Goal: Information Seeking & Learning: Compare options

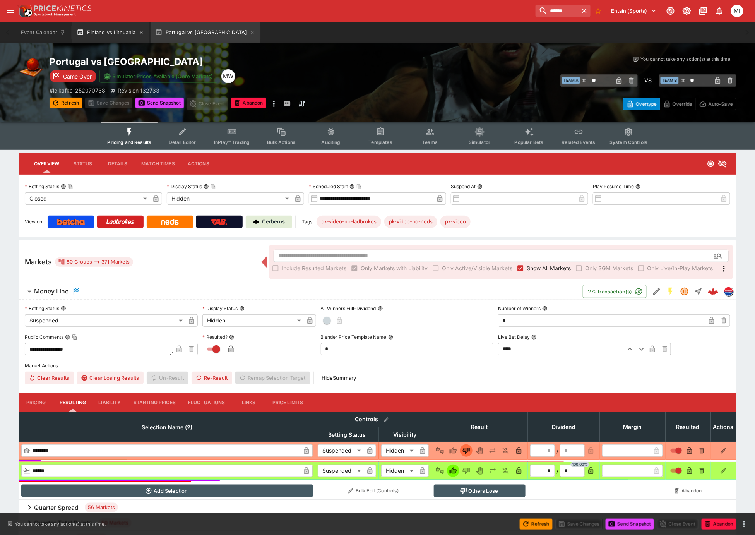
drag, startPoint x: 0, startPoint y: 0, endPoint x: 112, endPoint y: 39, distance: 118.4
click at [112, 39] on button "Finland vs Lithuania" at bounding box center [110, 33] width 77 height 22
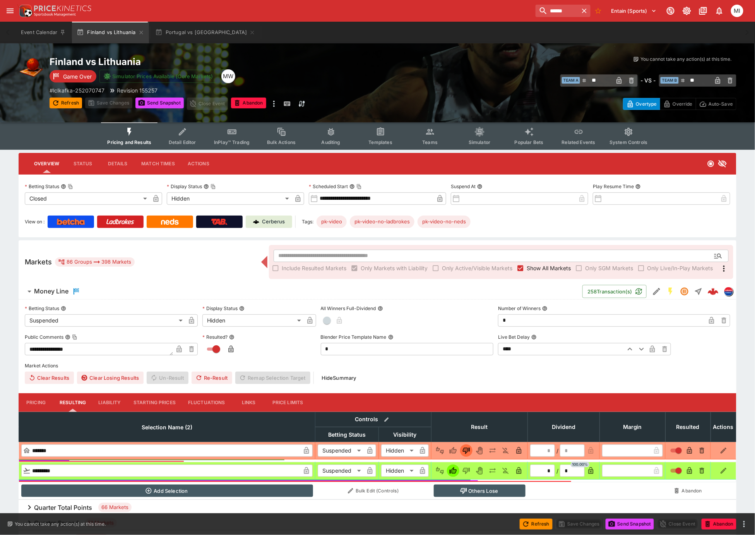
click at [535, 266] on span "Show All Markets" at bounding box center [549, 268] width 44 height 8
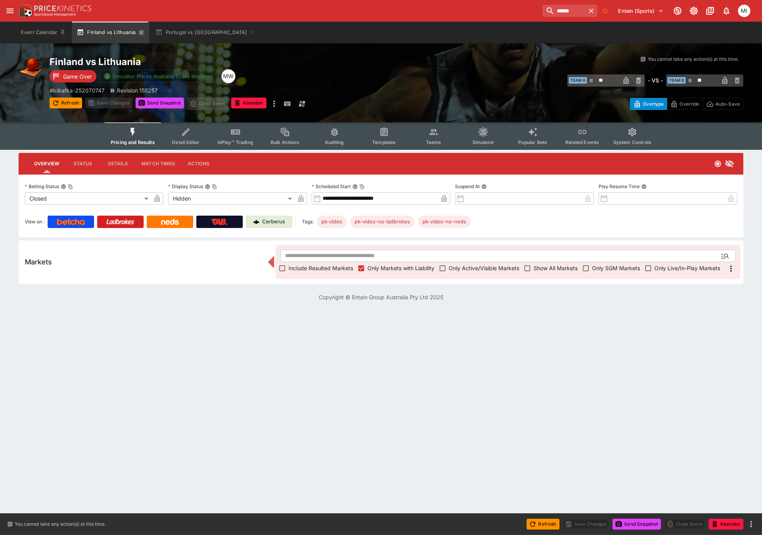
click at [142, 33] on icon "button" at bounding box center [141, 32] width 6 height 6
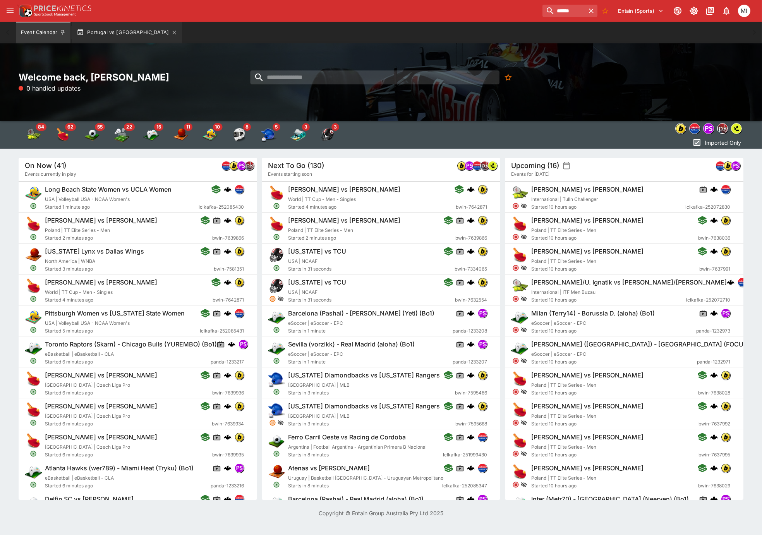
click at [114, 33] on button "Portugal vs Latvia" at bounding box center [127, 33] width 110 height 22
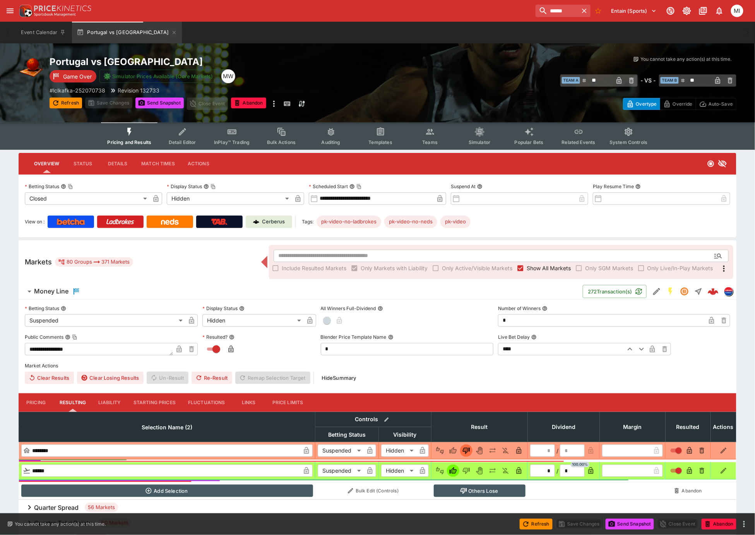
click at [535, 267] on span "Show All Markets" at bounding box center [549, 268] width 44 height 8
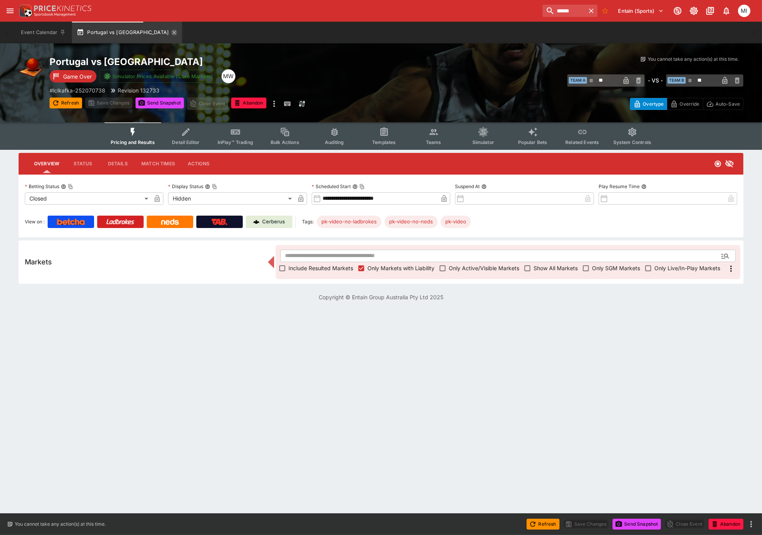
click at [171, 33] on icon "button" at bounding box center [174, 32] width 6 height 6
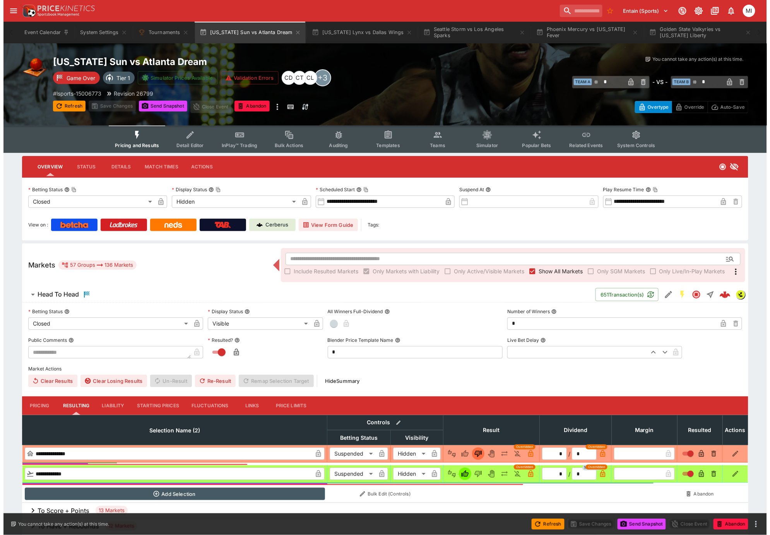
scroll to position [0, 0]
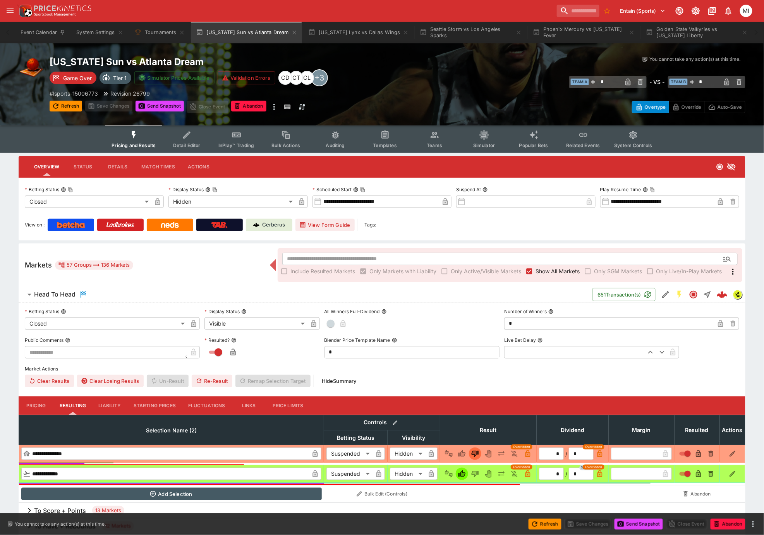
drag, startPoint x: 546, startPoint y: 268, endPoint x: 412, endPoint y: 120, distance: 200.1
click at [546, 268] on span "Show All Markets" at bounding box center [557, 271] width 44 height 8
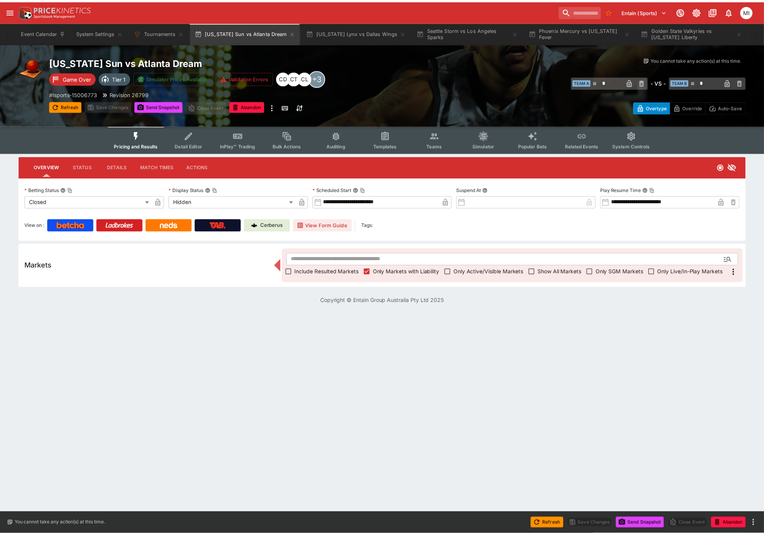
scroll to position [0, 0]
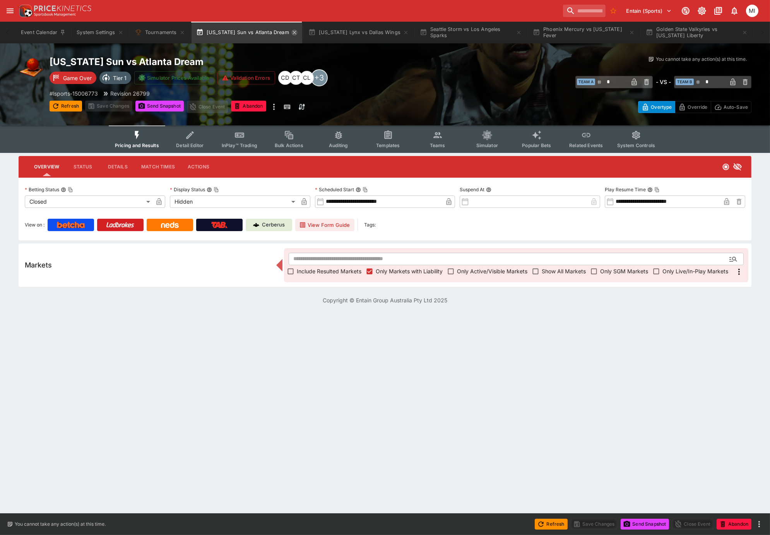
click at [294, 32] on icon "button" at bounding box center [294, 32] width 3 height 3
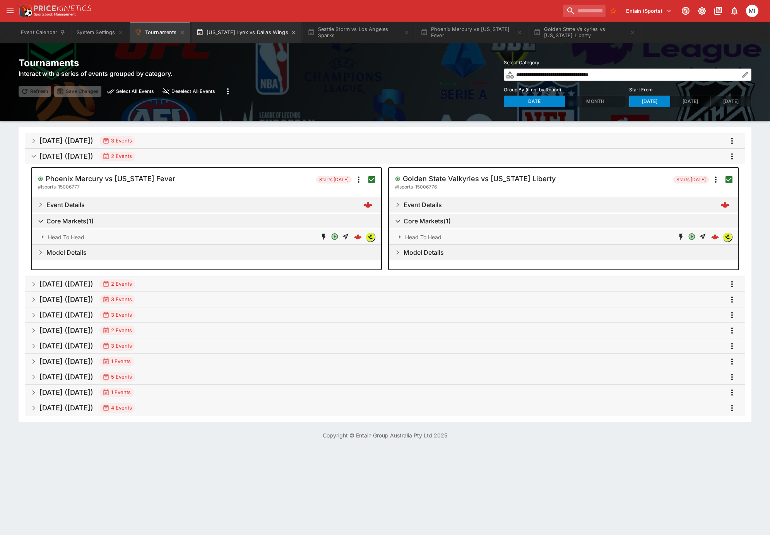
click at [253, 34] on button "Minnesota Lynx vs Dallas Wings" at bounding box center [247, 33] width 110 height 22
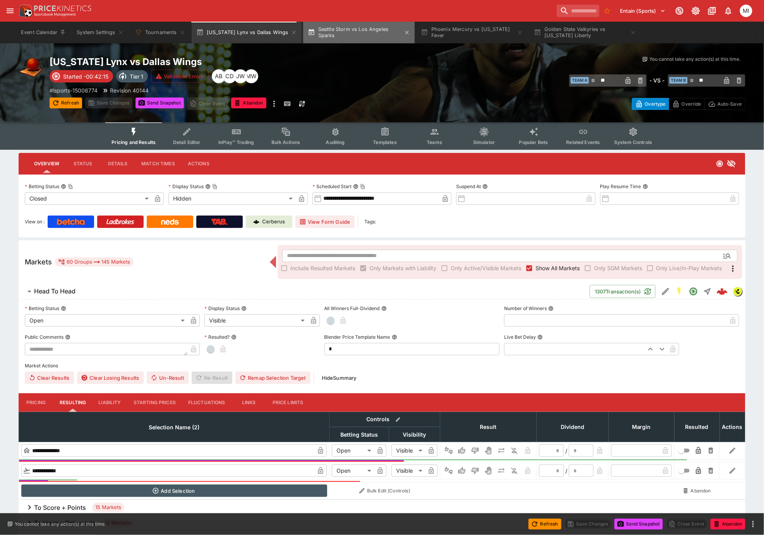
click at [342, 33] on button "Seattle Storm vs Los Angeles Sparks" at bounding box center [359, 33] width 112 height 22
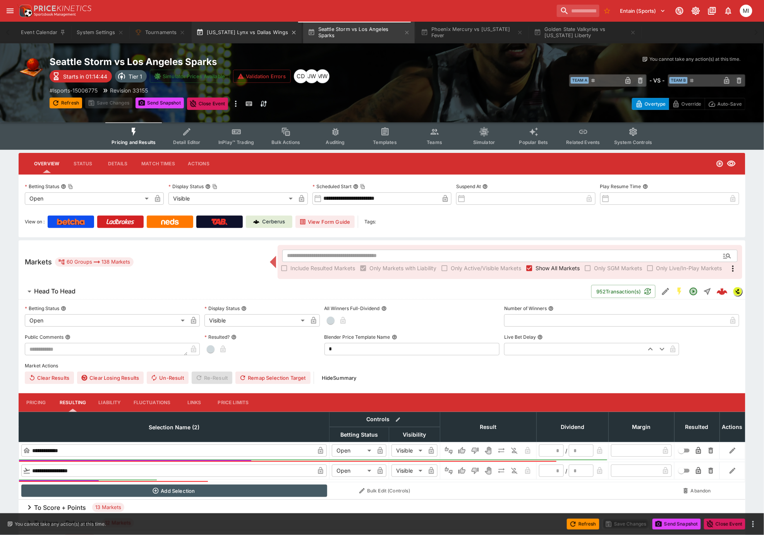
click at [247, 37] on button "Minnesota Lynx vs Dallas Wings" at bounding box center [247, 33] width 110 height 22
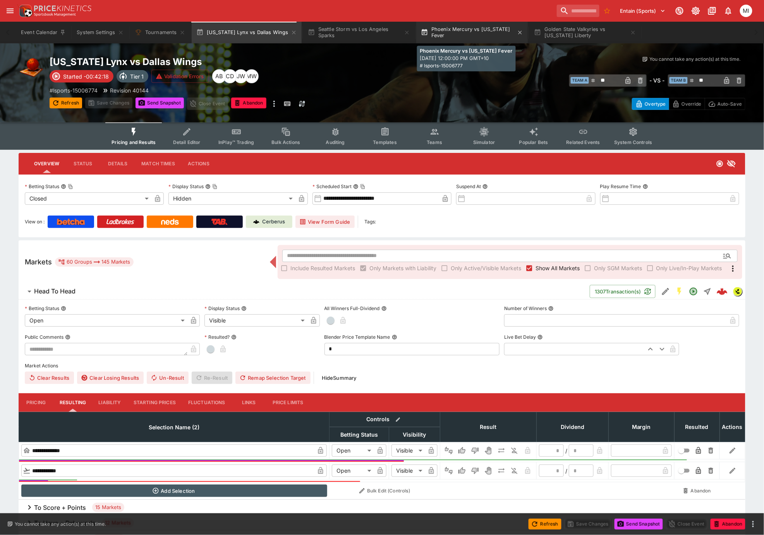
click at [467, 34] on button "Phoenix Mercury vs Indiana Fever" at bounding box center [472, 33] width 112 height 22
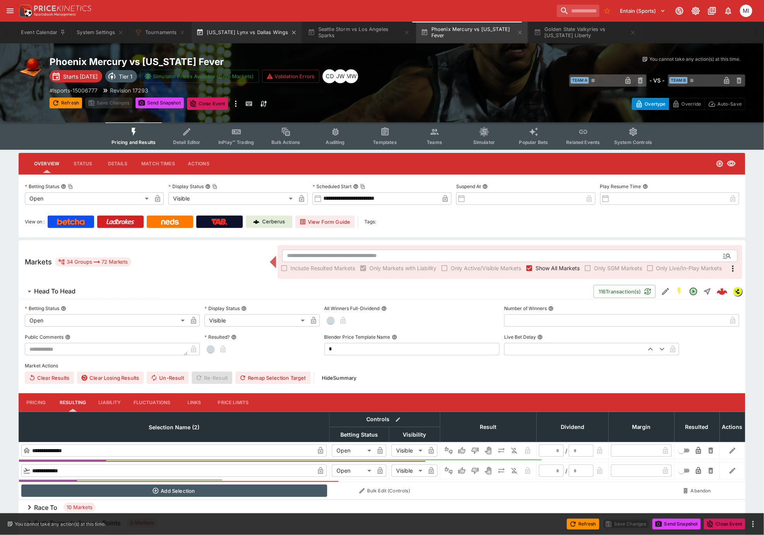
click at [257, 33] on button "Minnesota Lynx vs Dallas Wings" at bounding box center [247, 33] width 110 height 22
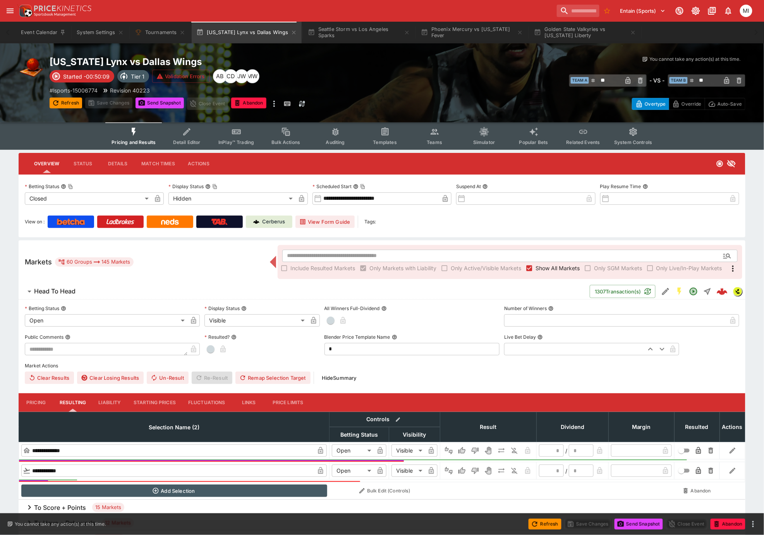
type input "**"
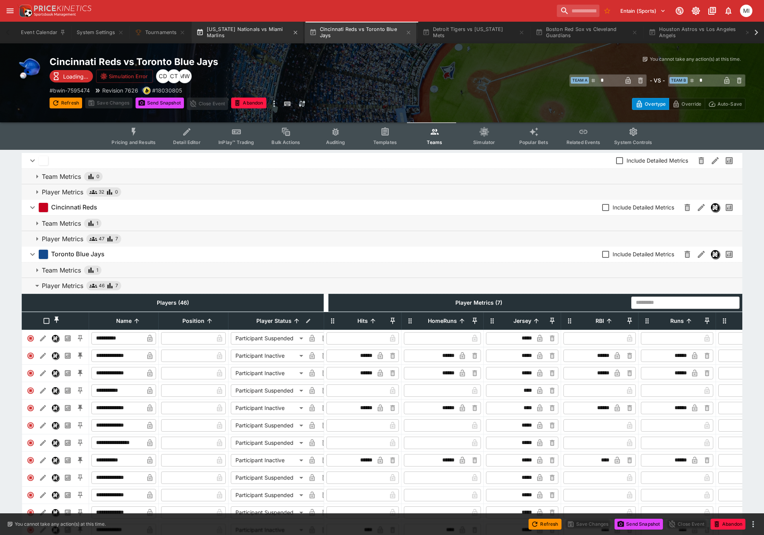
click at [239, 37] on button "[US_STATE] Nationals vs Miami Marlins" at bounding box center [248, 33] width 112 height 22
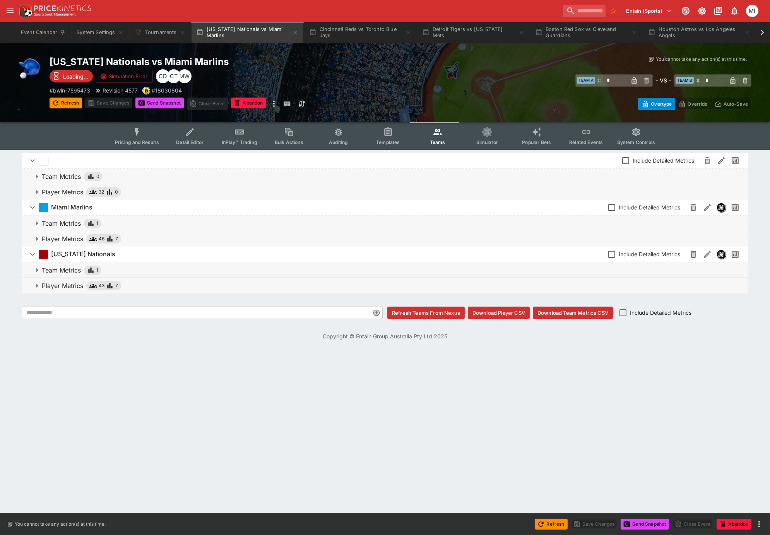
click at [145, 139] on span "Pricing and Results" at bounding box center [137, 142] width 44 height 6
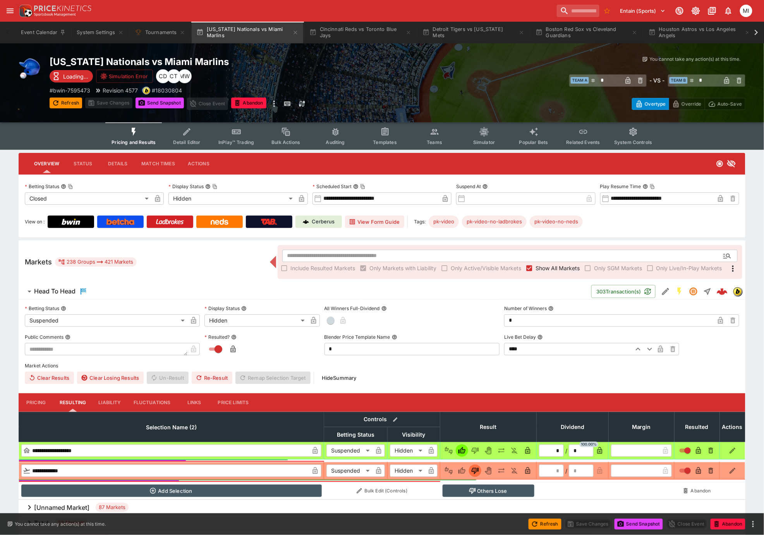
click at [546, 267] on span "Show All Markets" at bounding box center [557, 268] width 44 height 8
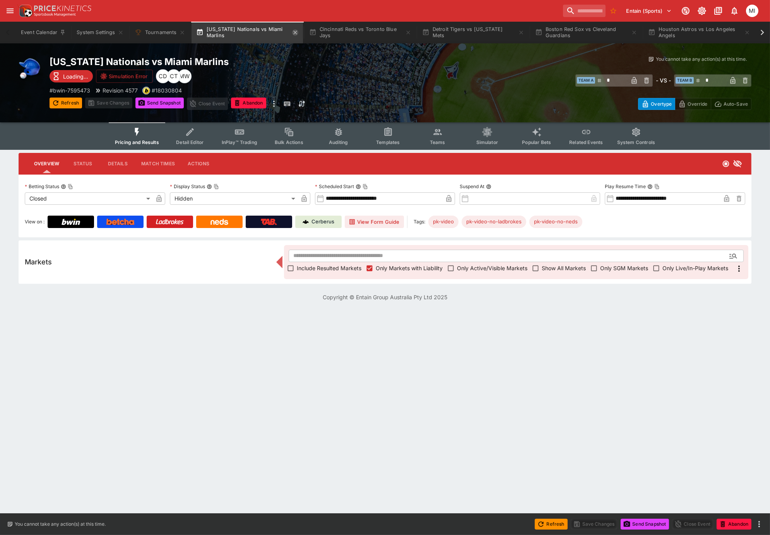
click at [296, 30] on icon "button" at bounding box center [295, 32] width 6 height 6
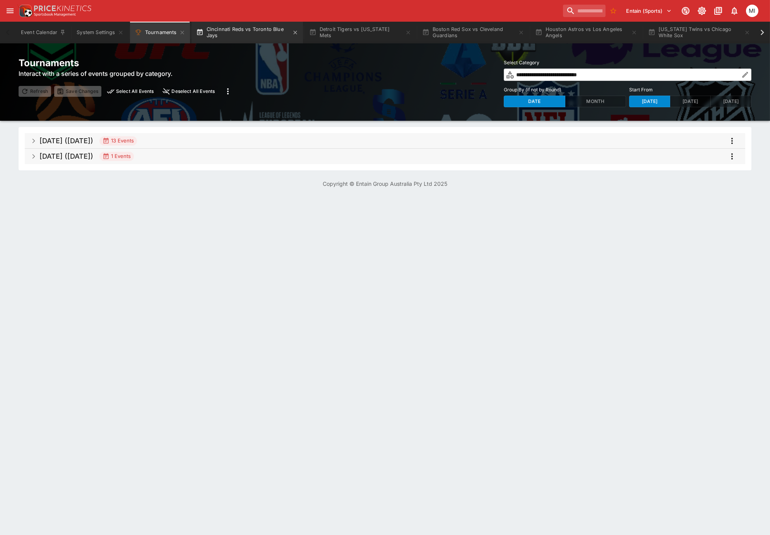
click at [233, 37] on button "Cincinnati Reds vs Toronto Blue Jays" at bounding box center [248, 33] width 112 height 22
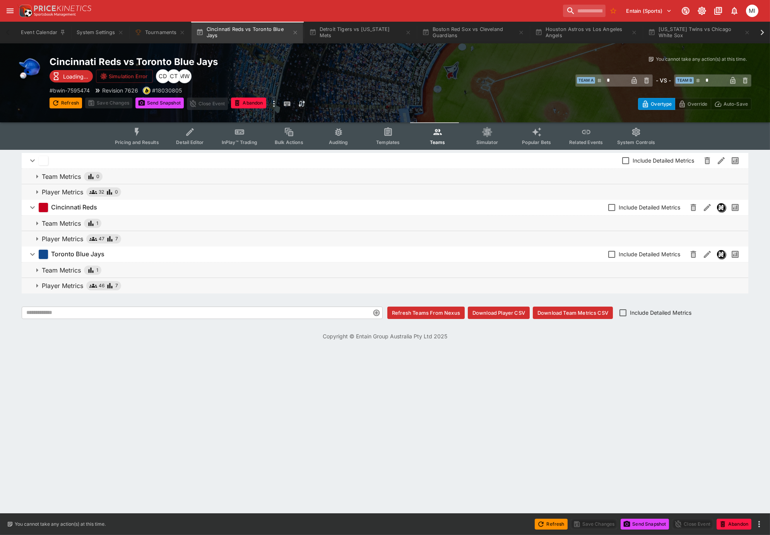
click at [141, 135] on icon "Event type filters" at bounding box center [137, 132] width 10 height 10
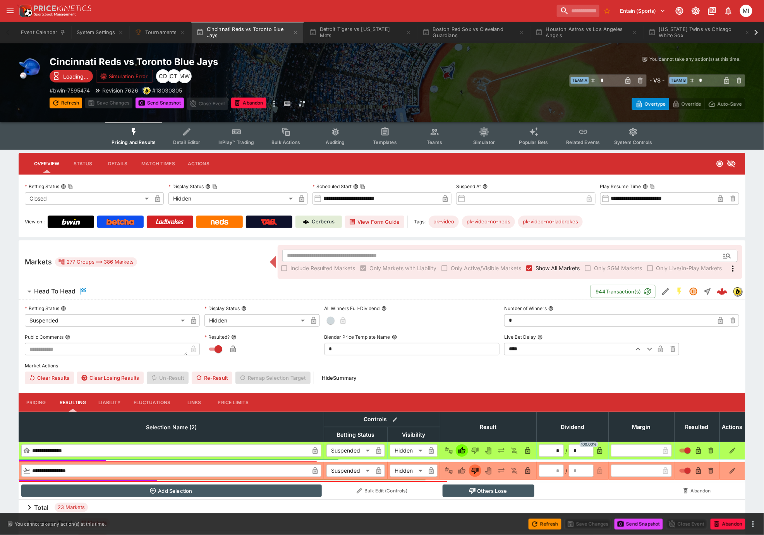
drag, startPoint x: 539, startPoint y: 266, endPoint x: 498, endPoint y: 216, distance: 65.0
click at [539, 267] on span "Show All Markets" at bounding box center [557, 268] width 44 height 8
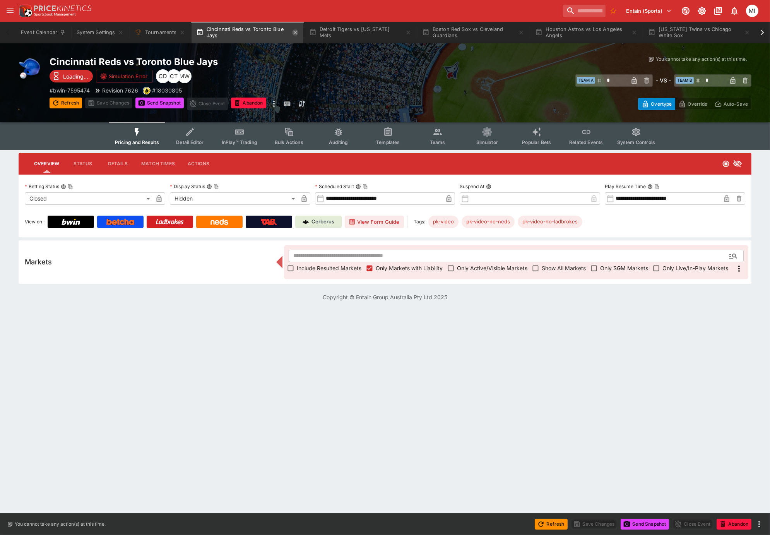
click at [295, 31] on icon "button" at bounding box center [295, 32] width 6 height 6
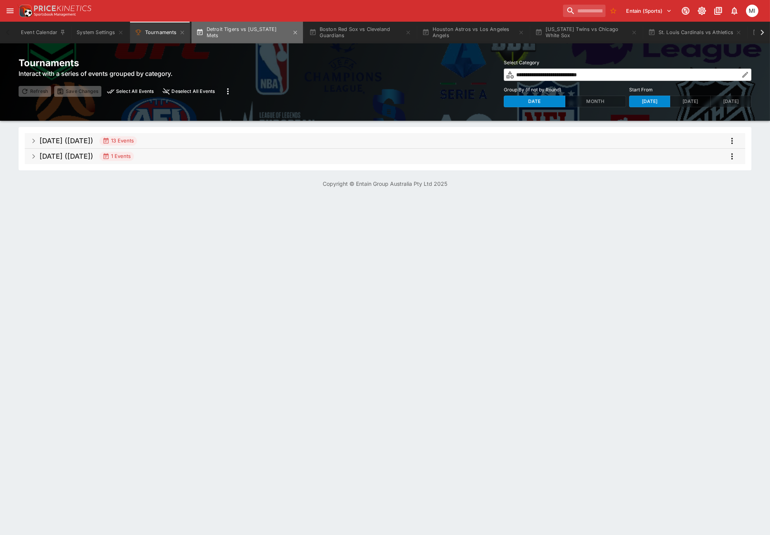
click at [249, 34] on button "Detroit Tigers vs [US_STATE] Mets" at bounding box center [248, 33] width 112 height 22
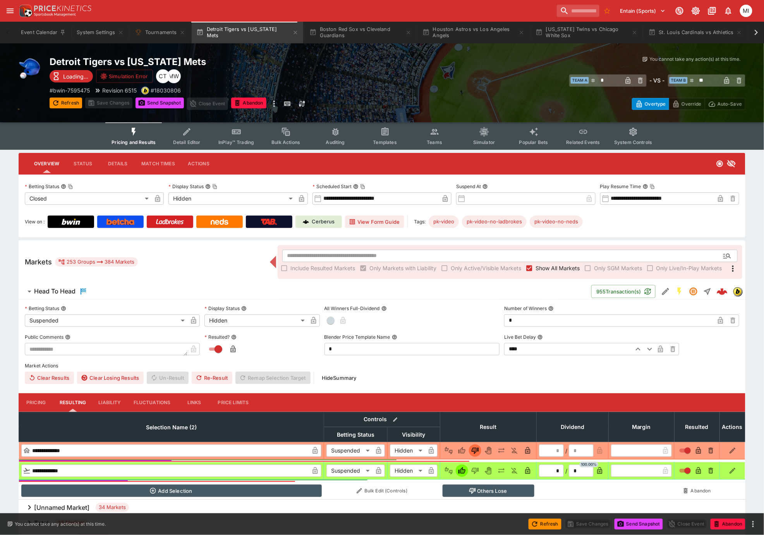
click at [540, 266] on span "Show All Markets" at bounding box center [557, 268] width 44 height 8
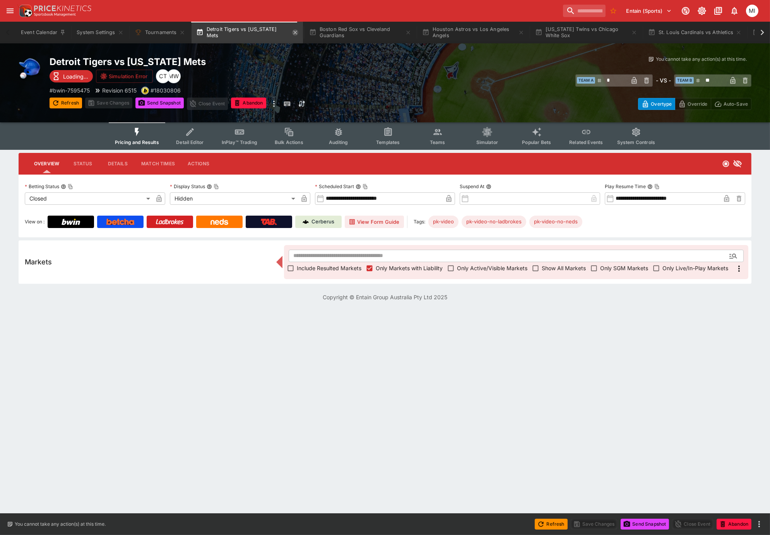
click at [292, 33] on icon "button" at bounding box center [295, 32] width 6 height 6
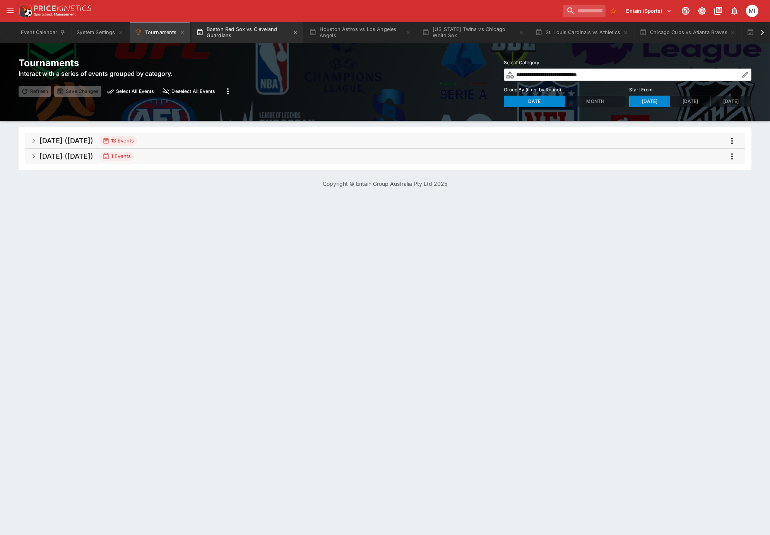
click at [268, 33] on button "Boston Red Sox vs Cleveland Guardians" at bounding box center [248, 33] width 112 height 22
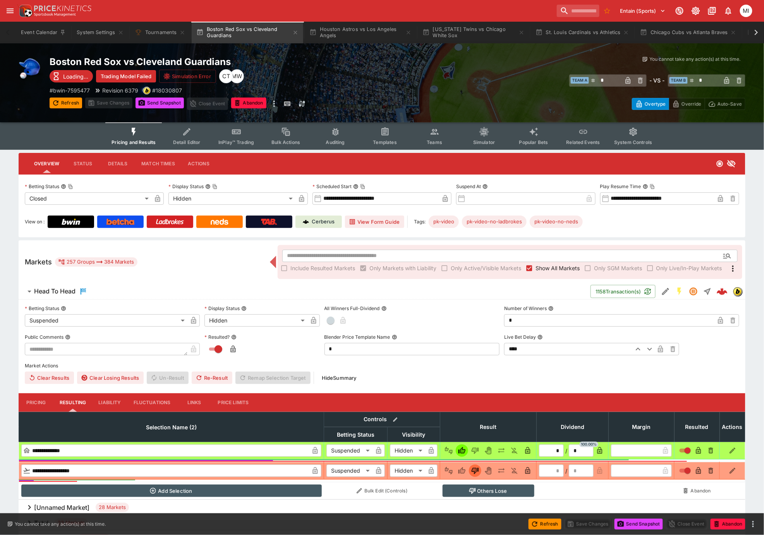
click at [554, 264] on span "Show All Markets" at bounding box center [557, 268] width 44 height 8
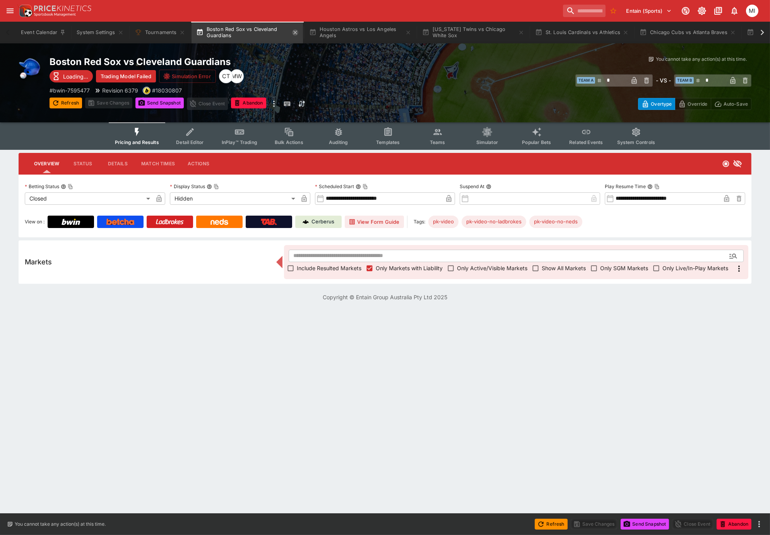
click at [297, 29] on icon "button" at bounding box center [295, 32] width 6 height 6
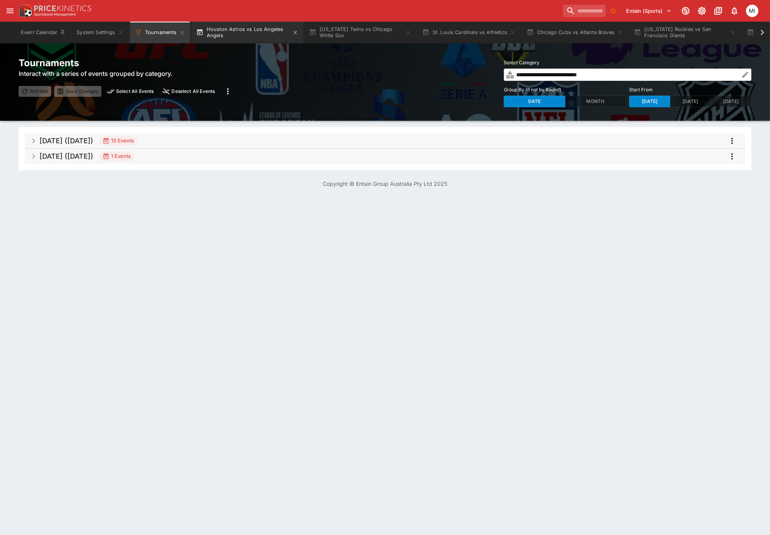
click at [255, 35] on button "Houston Astros vs Los Angeles Angels" at bounding box center [248, 33] width 112 height 22
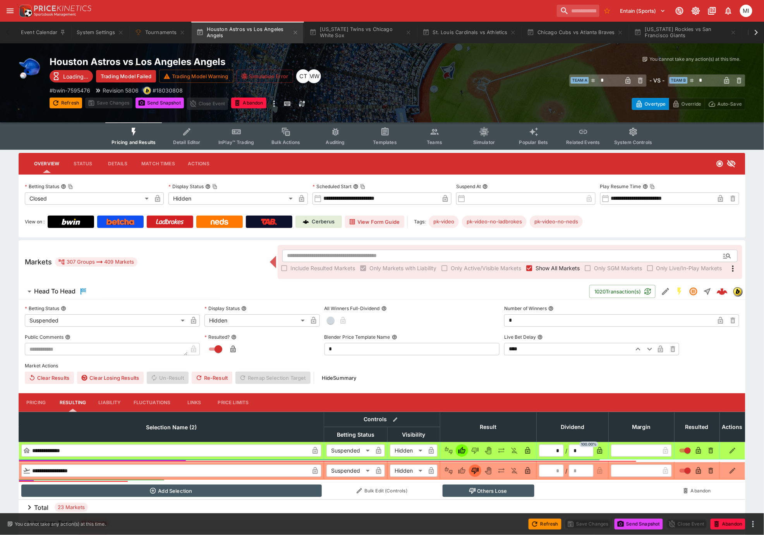
click at [537, 268] on span "Show All Markets" at bounding box center [557, 268] width 44 height 8
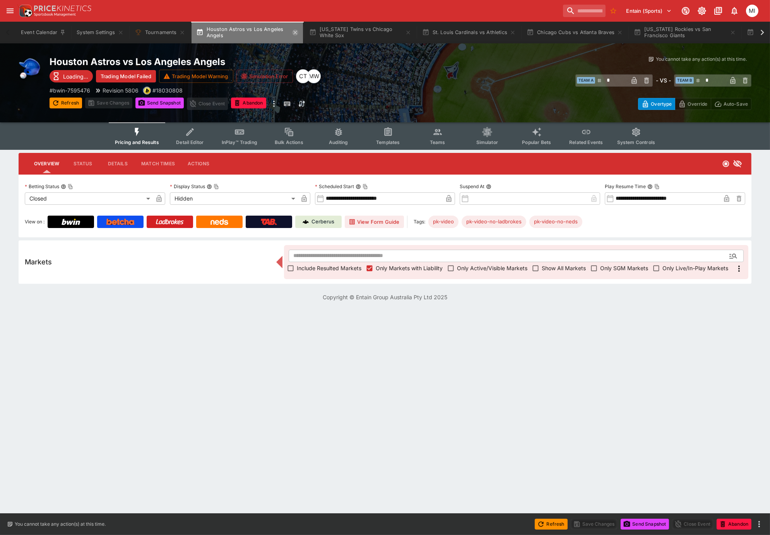
click at [297, 30] on icon "button" at bounding box center [295, 32] width 6 height 6
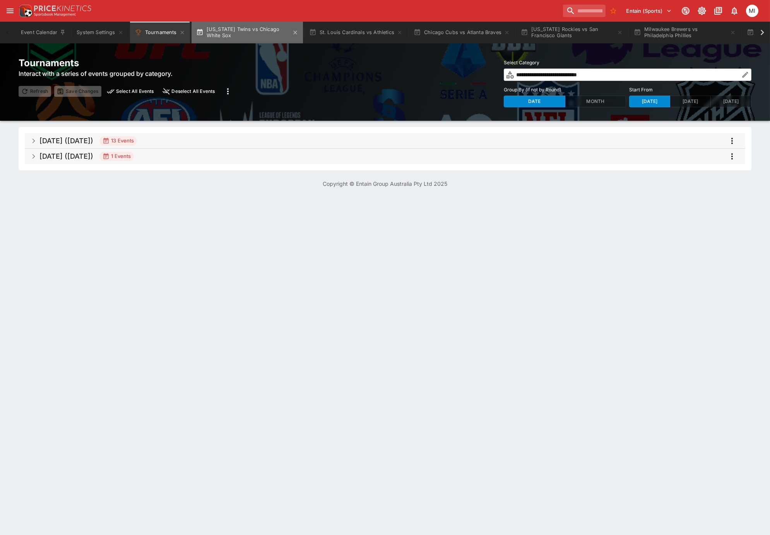
drag, startPoint x: 237, startPoint y: 31, endPoint x: 243, endPoint y: 33, distance: 6.3
click at [237, 31] on button "[US_STATE] Twins vs Chicago White Sox" at bounding box center [248, 33] width 112 height 22
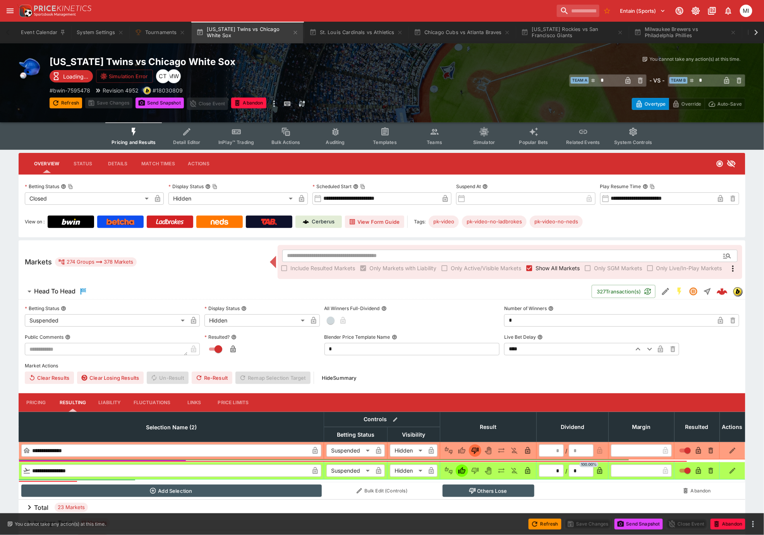
click at [555, 268] on span "Show All Markets" at bounding box center [557, 268] width 44 height 8
click at [538, 268] on span "Show All Markets" at bounding box center [557, 268] width 44 height 8
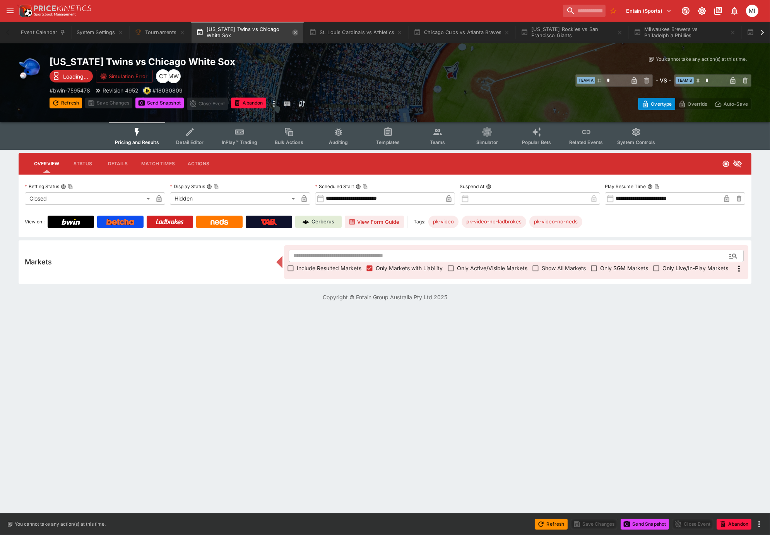
click at [294, 30] on icon "button" at bounding box center [295, 32] width 6 height 6
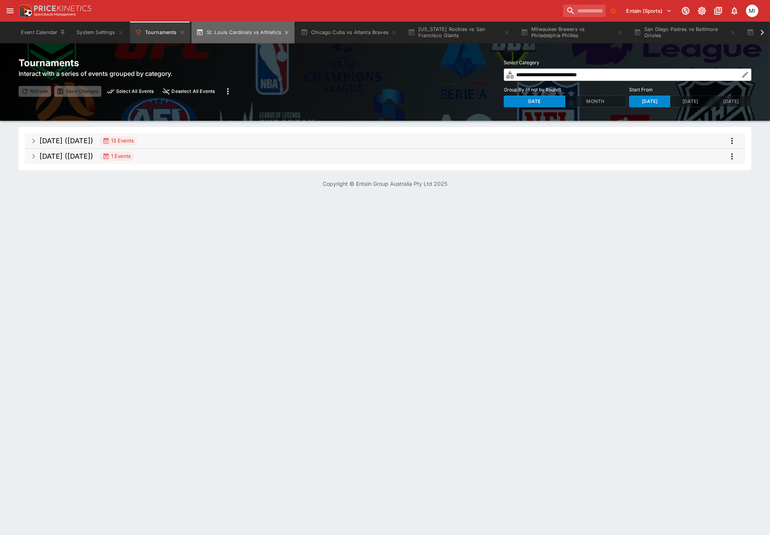
click at [259, 37] on button "St. Louis Cardinals vs Athletics" at bounding box center [243, 33] width 103 height 22
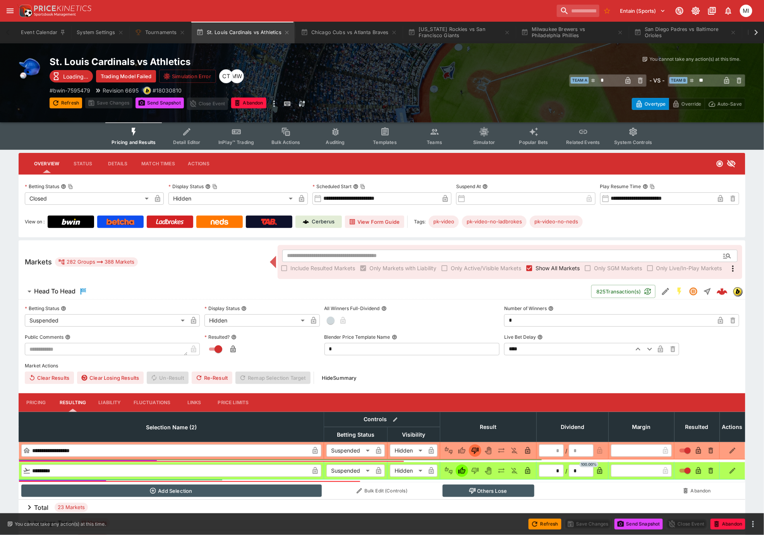
click at [552, 264] on span "Show All Markets" at bounding box center [557, 268] width 44 height 8
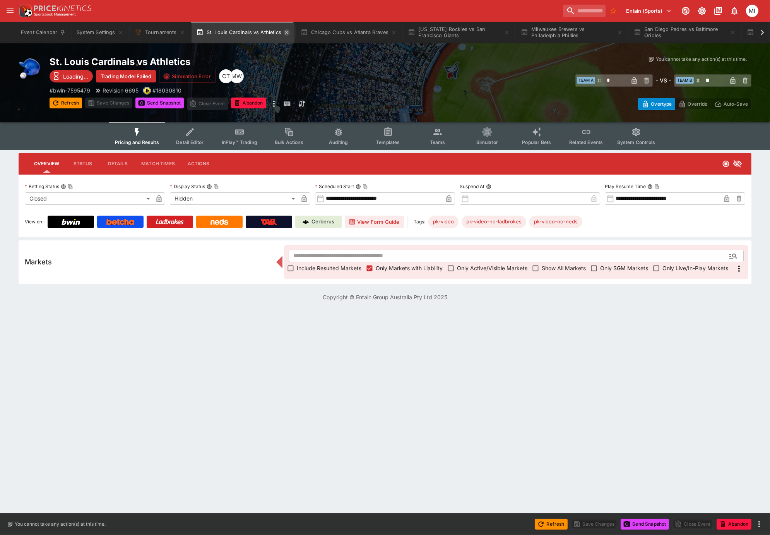
click at [285, 34] on icon "button" at bounding box center [287, 32] width 6 height 6
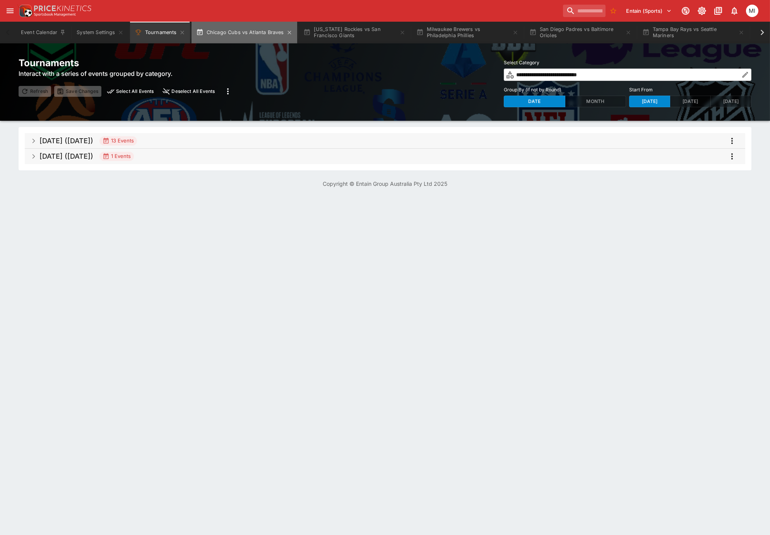
click at [244, 41] on button "Chicago Cubs vs Atlanta Braves" at bounding box center [245, 33] width 106 height 22
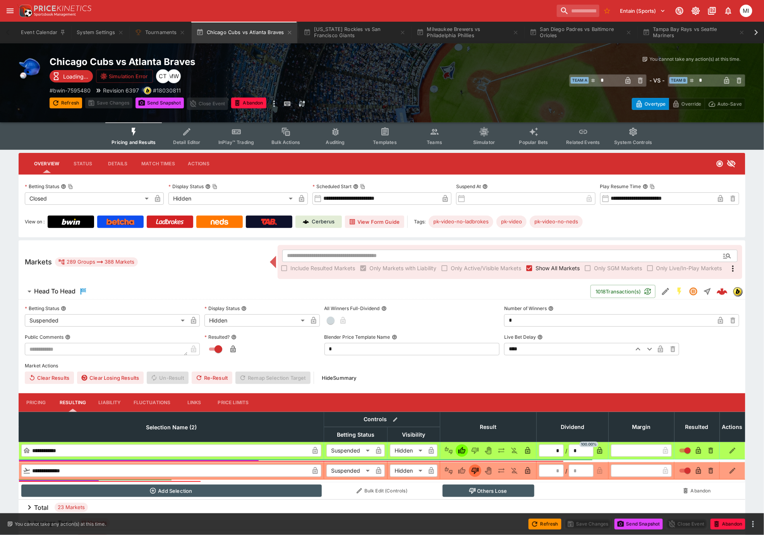
click at [542, 268] on span "Show All Markets" at bounding box center [557, 268] width 44 height 8
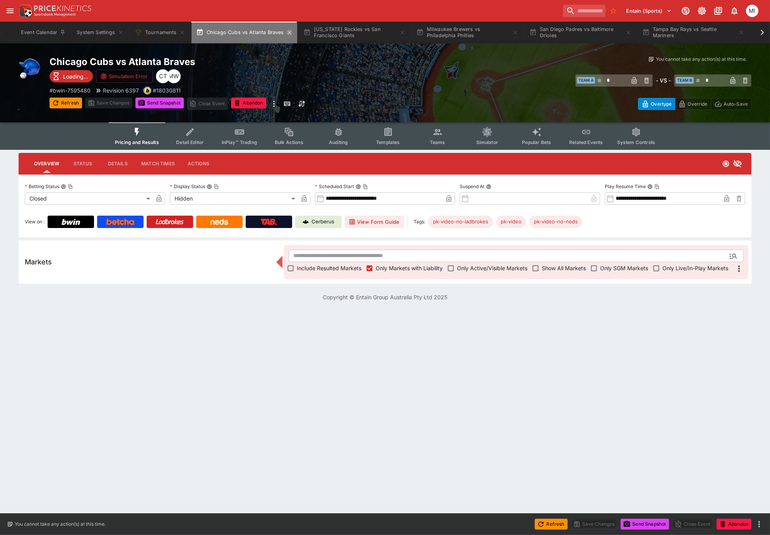
click at [288, 30] on icon "button" at bounding box center [290, 32] width 6 height 6
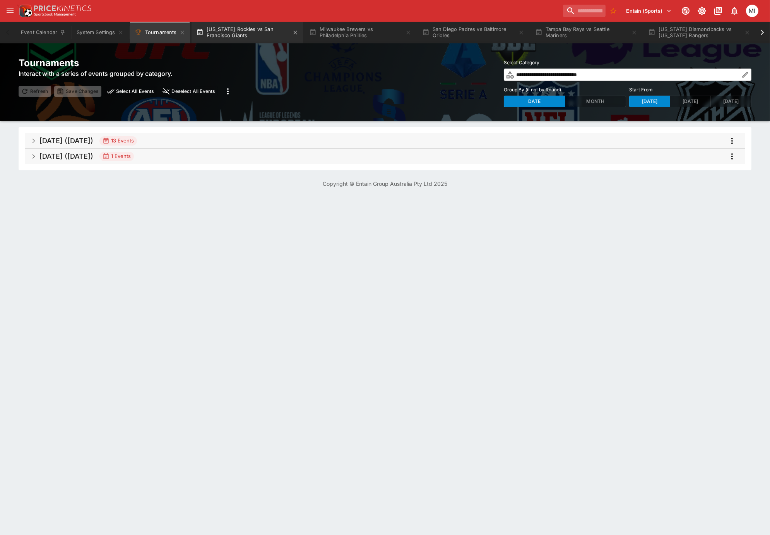
click at [271, 31] on button "[US_STATE] Rockies vs San Francisco Giants" at bounding box center [248, 33] width 112 height 22
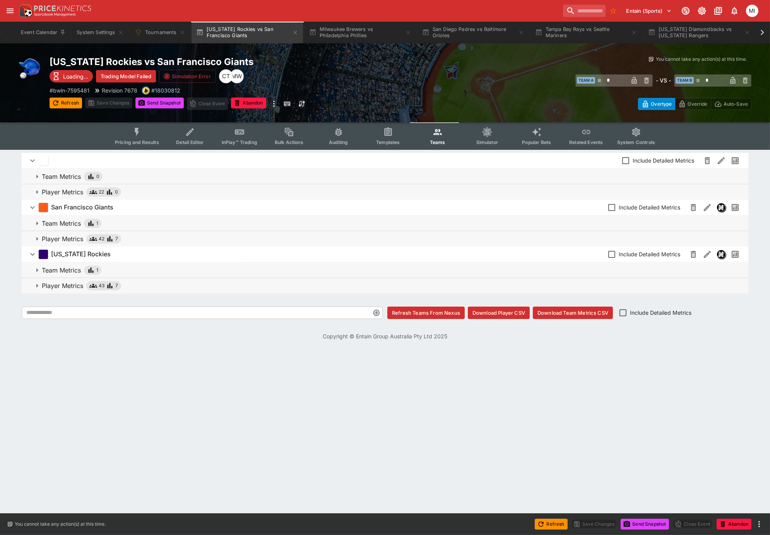
click at [146, 130] on button "Pricing and Results" at bounding box center [137, 135] width 57 height 27
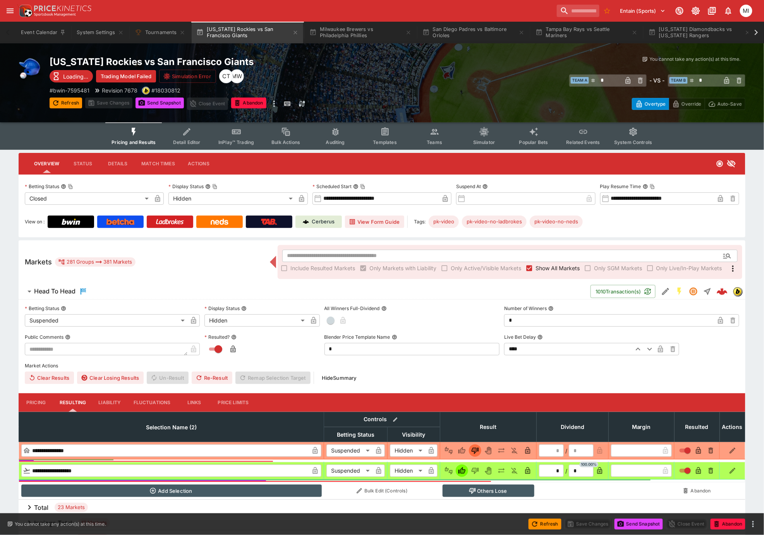
click at [547, 268] on span "Show All Markets" at bounding box center [557, 268] width 44 height 8
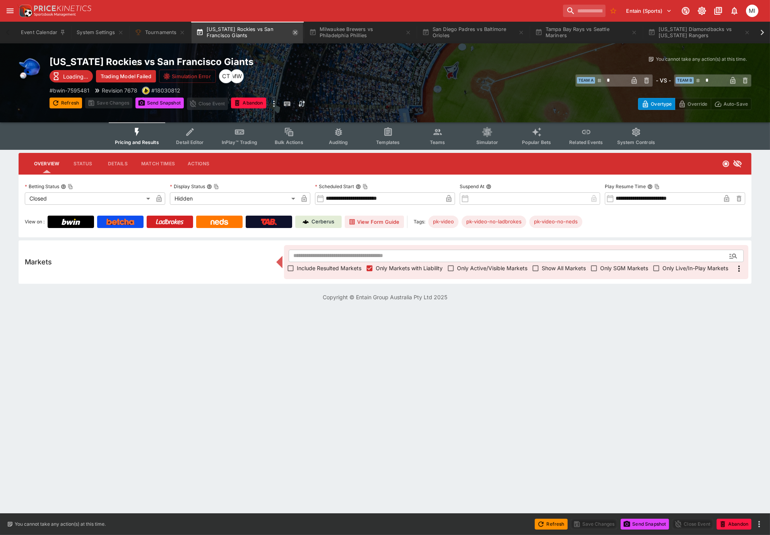
click at [296, 34] on icon "button" at bounding box center [295, 32] width 6 height 6
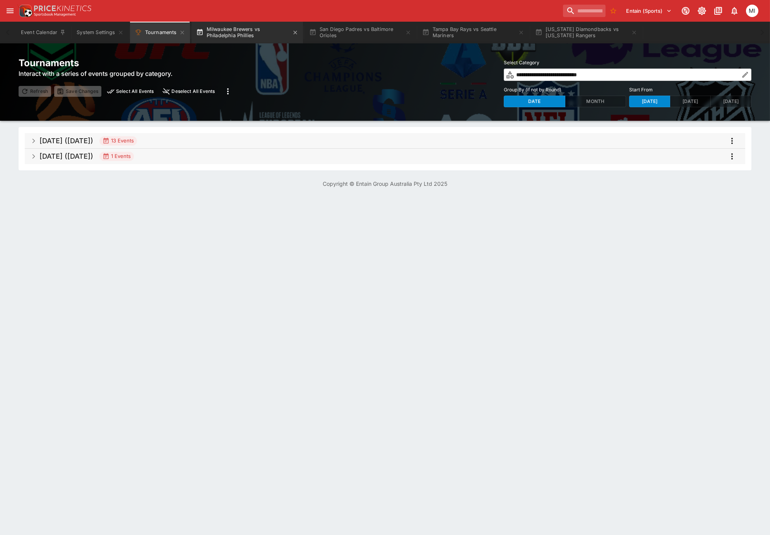
click at [237, 36] on button "Milwaukee Brewers vs Philadelphia Phillies" at bounding box center [248, 33] width 112 height 22
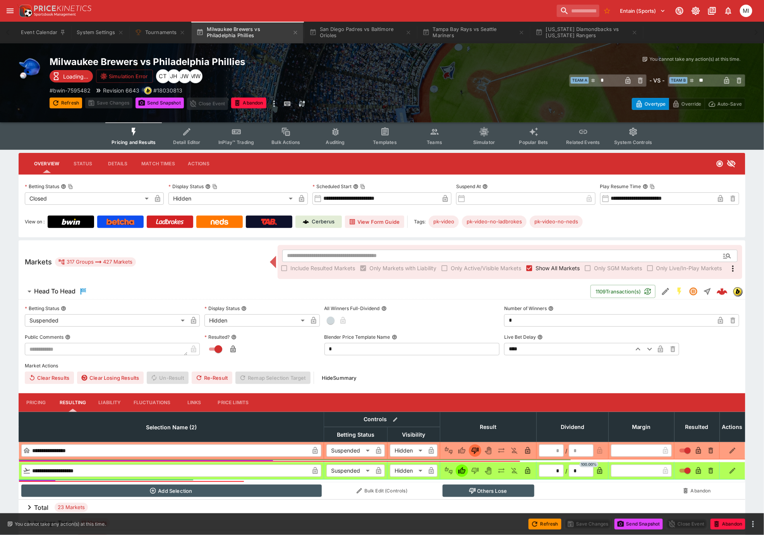
click at [547, 267] on span "Show All Markets" at bounding box center [557, 268] width 44 height 8
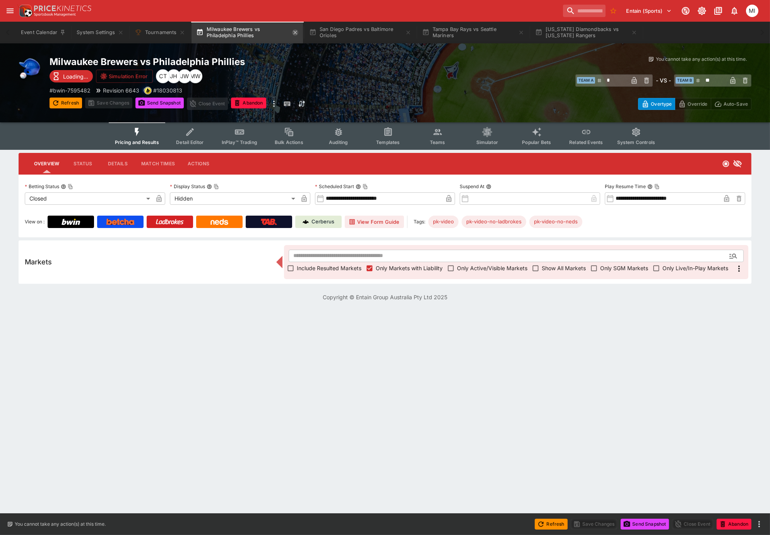
click at [296, 32] on icon "button" at bounding box center [295, 32] width 6 height 6
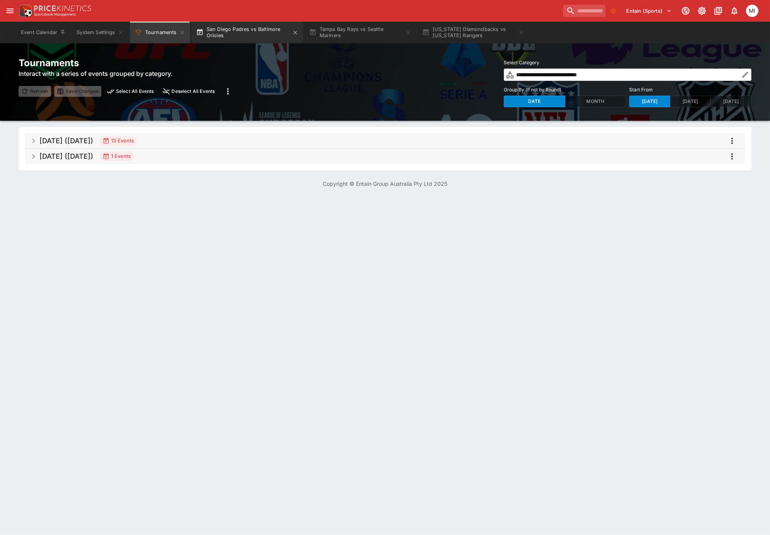
click at [266, 32] on button "San Diego Padres vs Baltimore Orioles" at bounding box center [248, 33] width 112 height 22
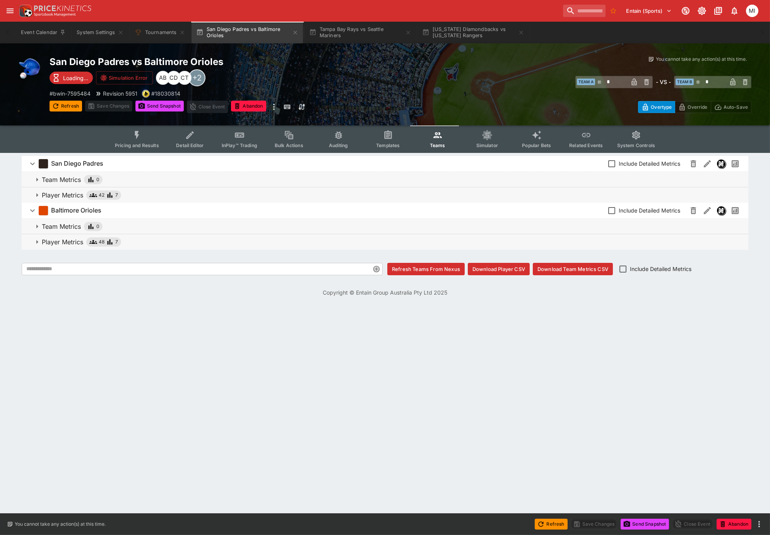
click at [140, 141] on button "Pricing and Results" at bounding box center [137, 138] width 57 height 27
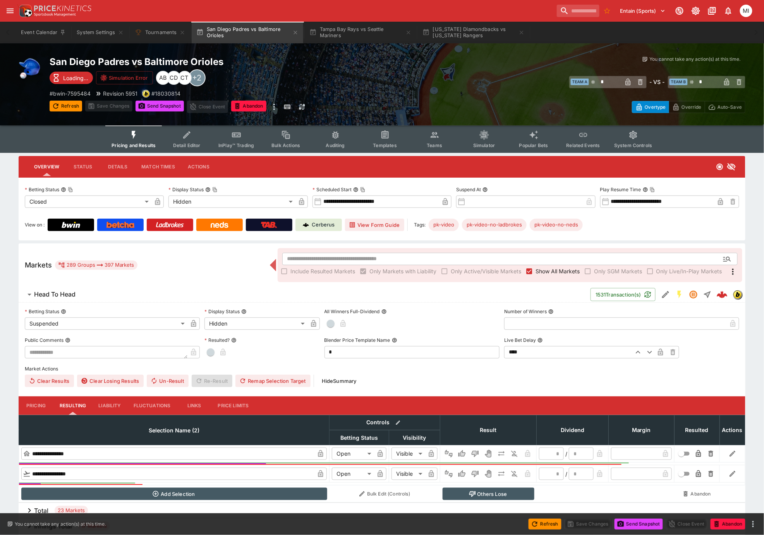
click at [549, 271] on span "Show All Markets" at bounding box center [557, 271] width 44 height 8
type input "*"
